Goal: Information Seeking & Learning: Learn about a topic

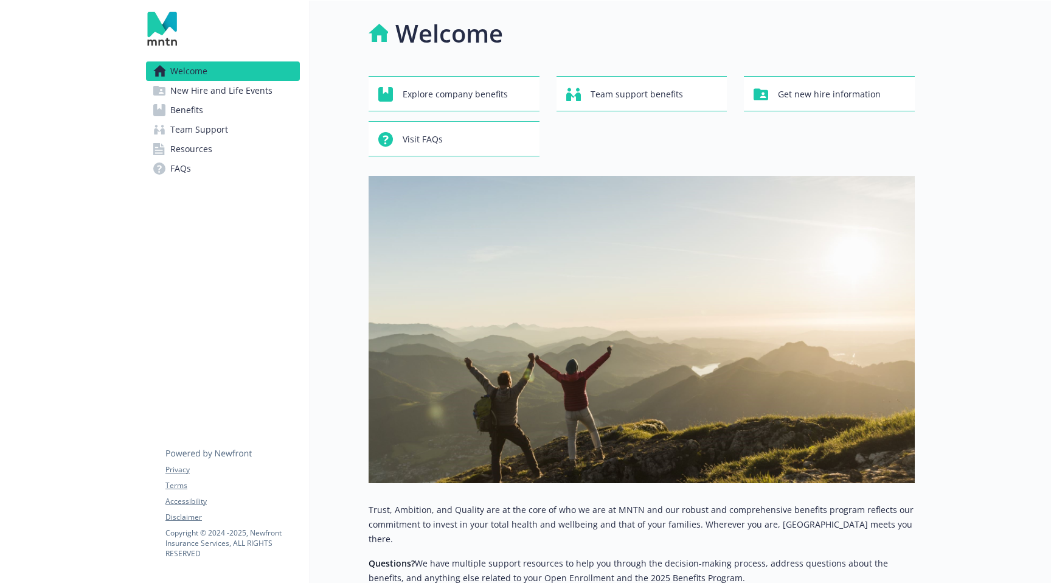
click at [221, 112] on link "Benefits" at bounding box center [223, 109] width 154 height 19
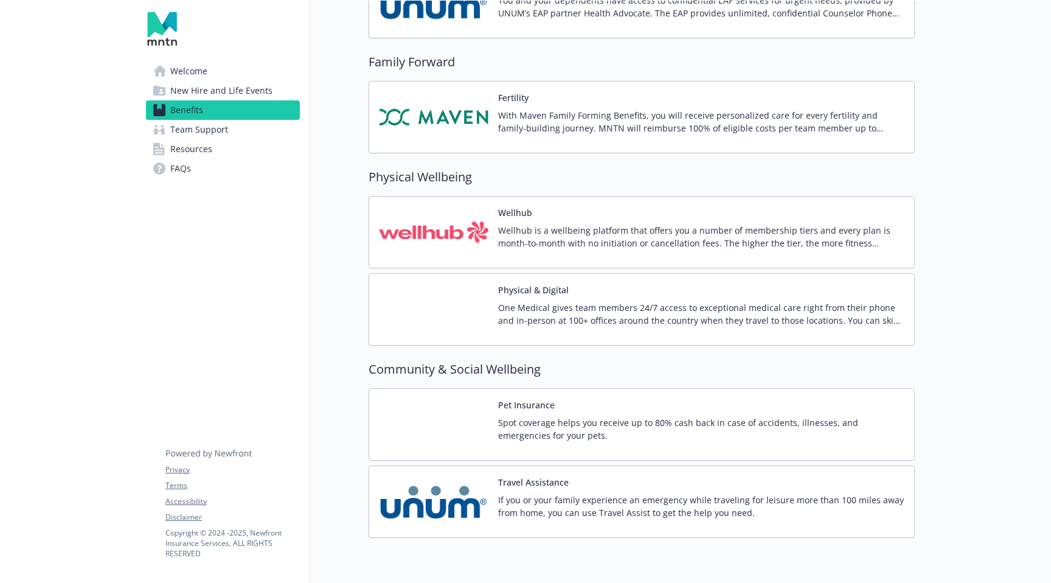
scroll to position [2484, 0]
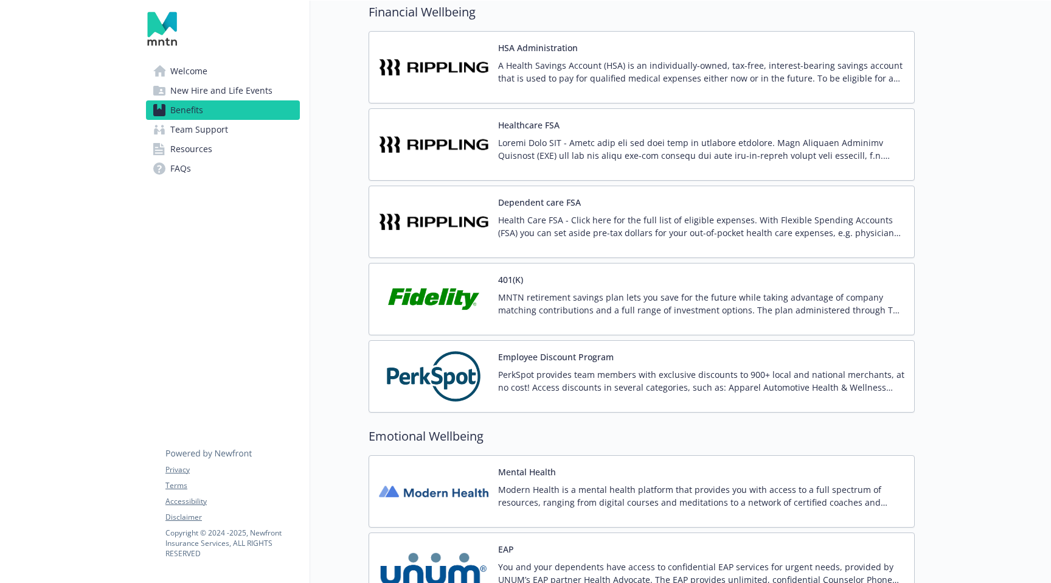
click at [438, 380] on img at bounding box center [433, 376] width 109 height 52
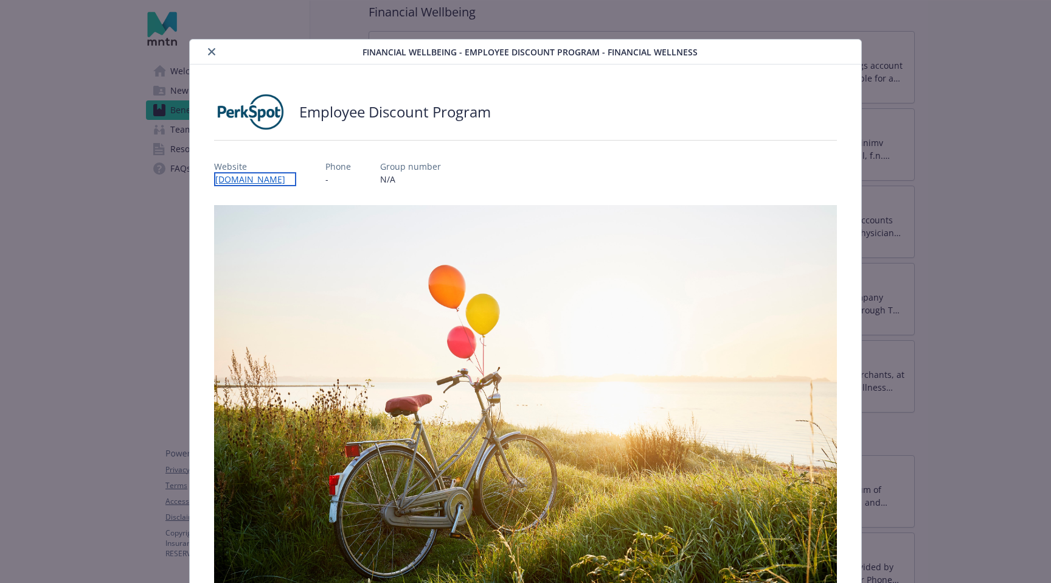
click at [296, 181] on link "[DOMAIN_NAME]" at bounding box center [255, 179] width 82 height 14
